Goal: Find specific fact: Find specific fact

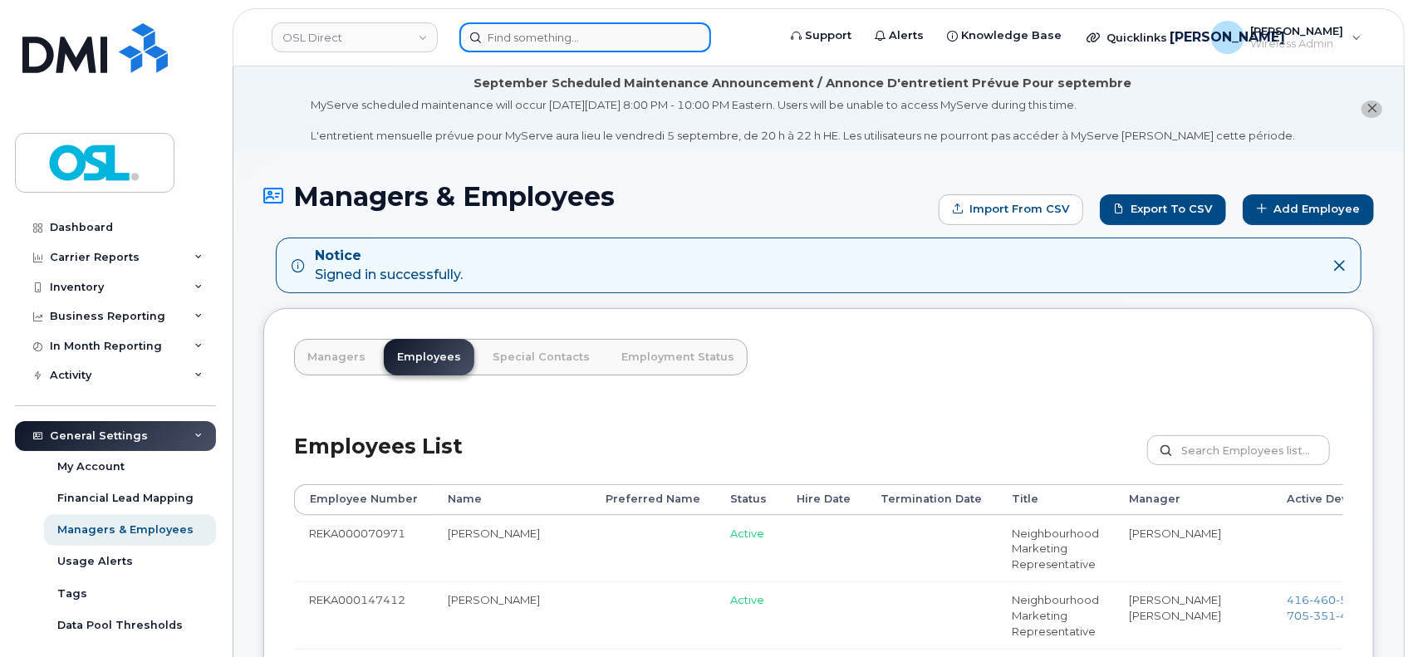
click at [579, 49] on input at bounding box center [585, 37] width 252 height 30
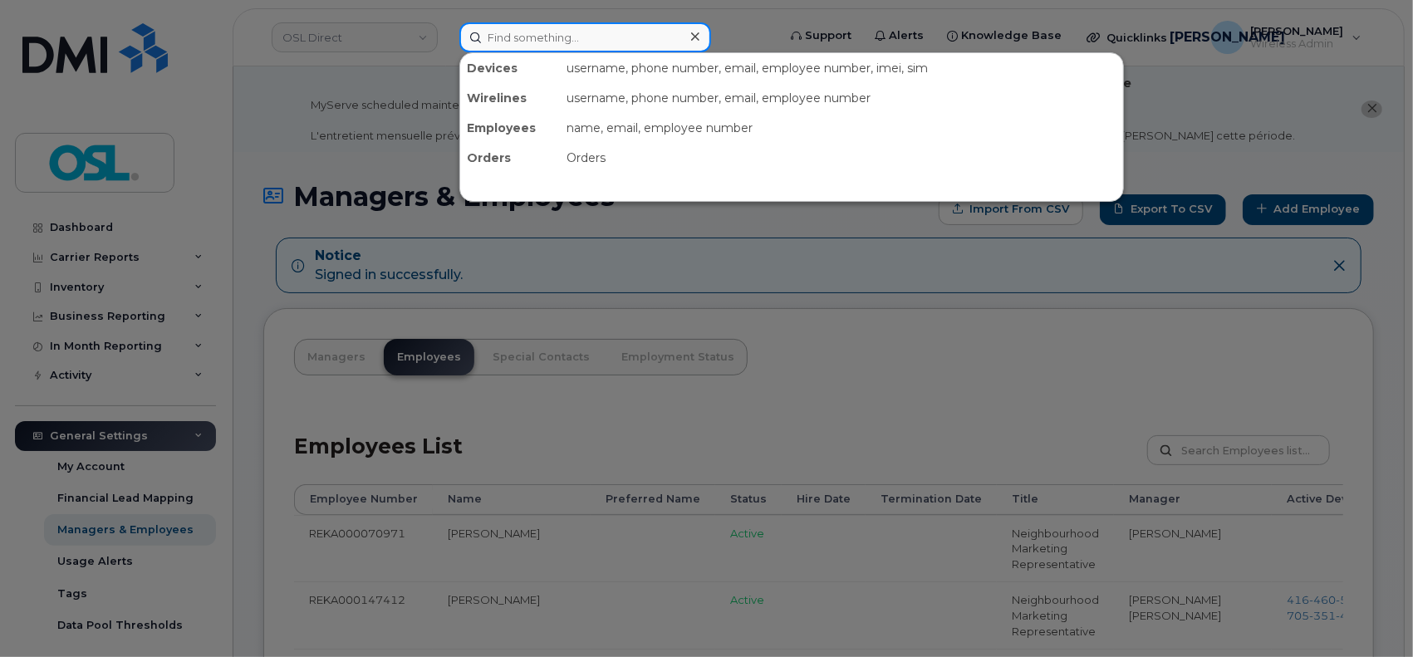
paste input "506-478-7705"
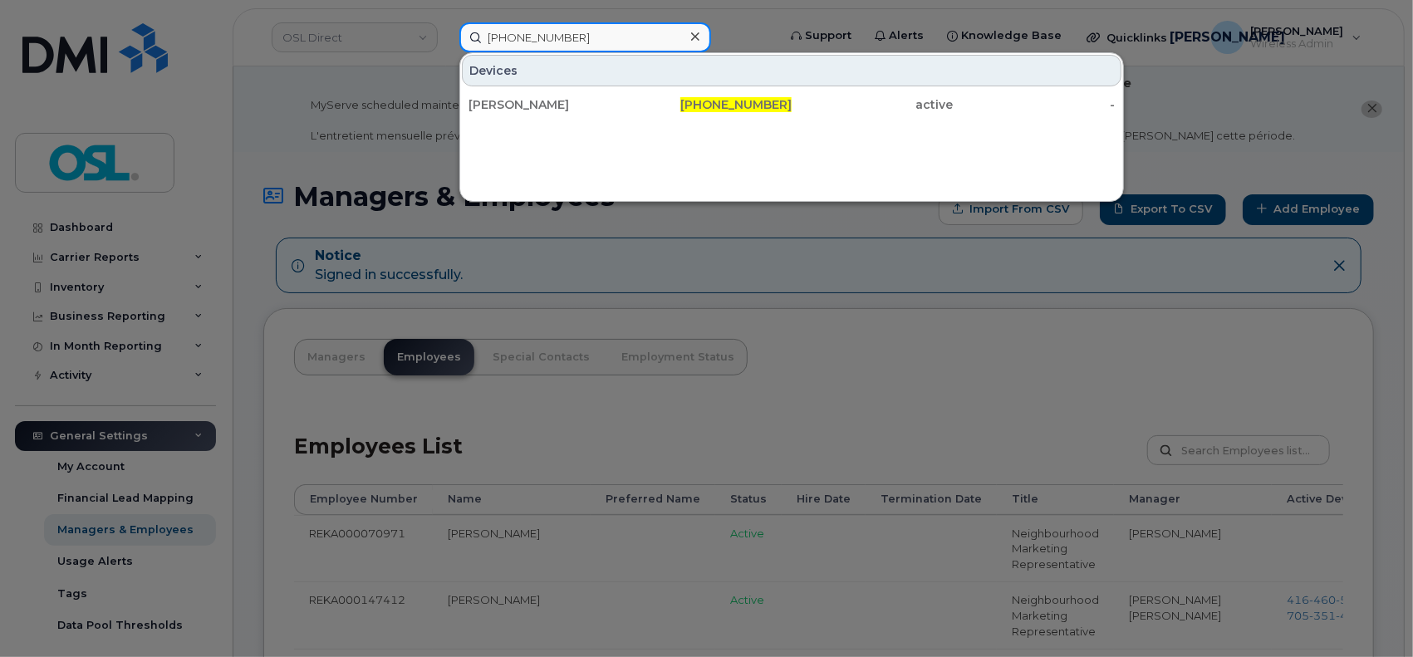
type input "506-478-7705"
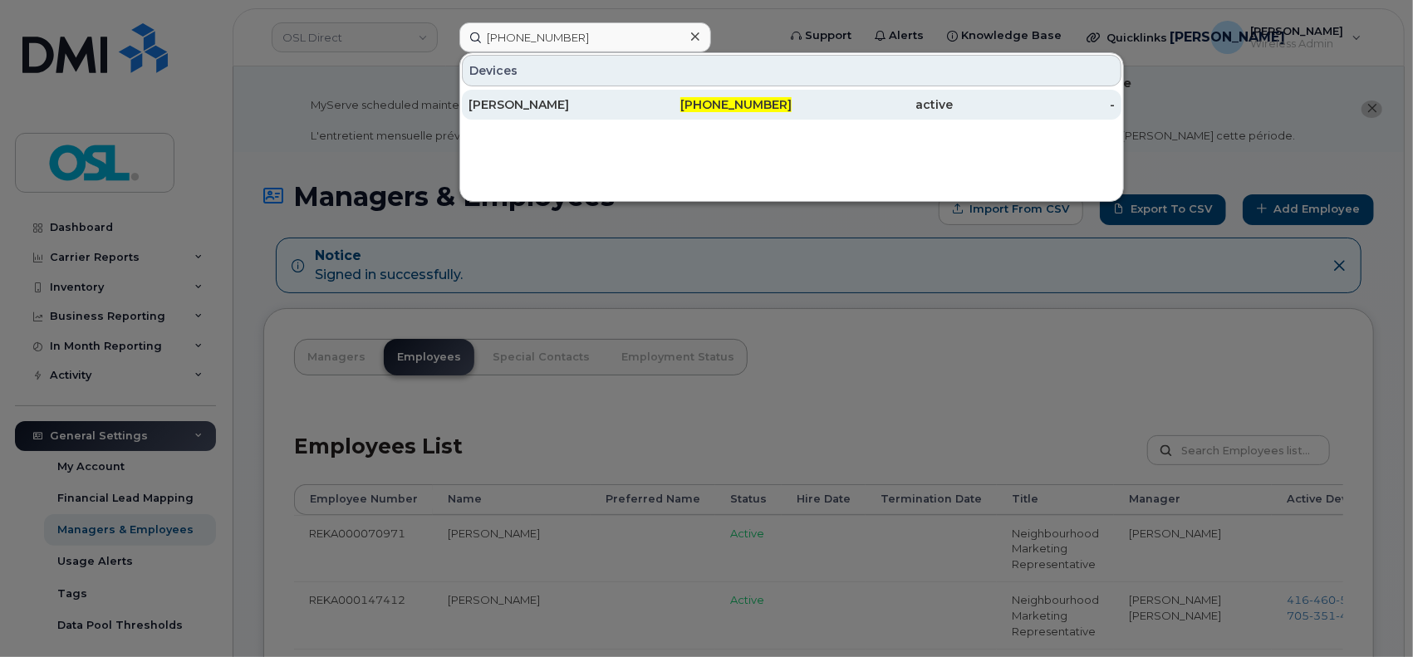
click at [563, 104] on div "[PERSON_NAME]" at bounding box center [549, 104] width 162 height 17
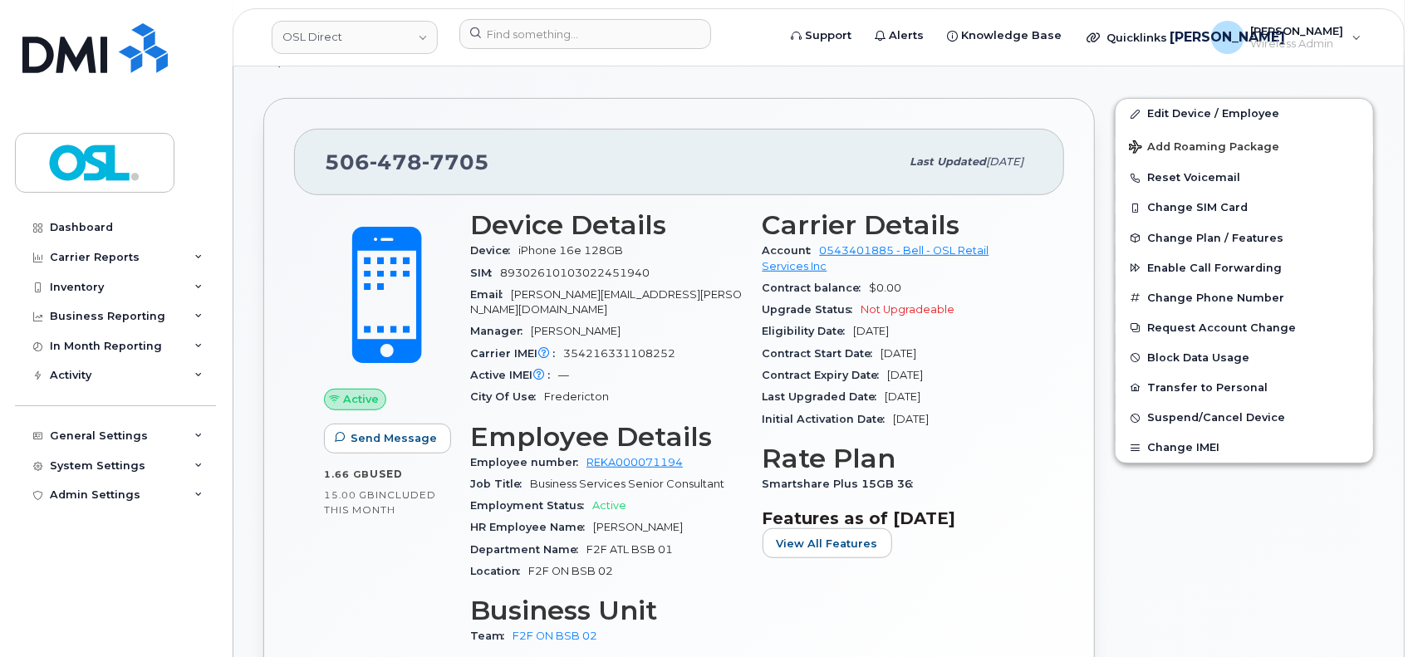
scroll to position [553, 0]
